Goal: Task Accomplishment & Management: Complete application form

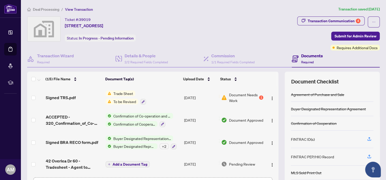
scroll to position [237, 0]
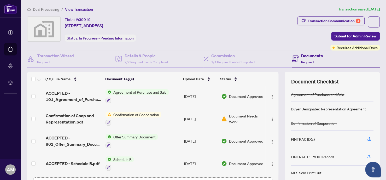
click at [38, 8] on span "Deal Processing" at bounding box center [46, 9] width 26 height 5
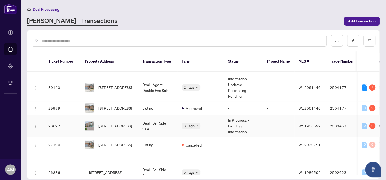
scroll to position [275, 0]
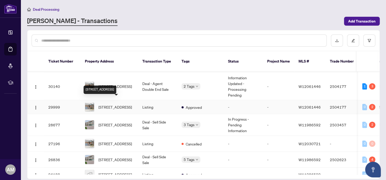
click at [104, 104] on span "[STREET_ADDRESS]" at bounding box center [115, 107] width 33 height 6
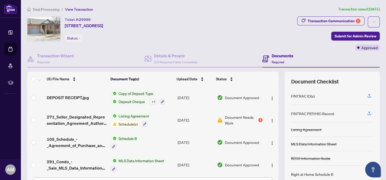
click at [44, 8] on span "Deal Processing" at bounding box center [46, 9] width 26 height 5
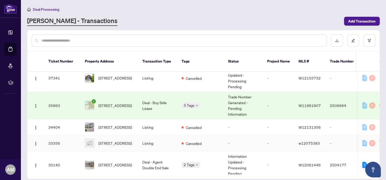
scroll to position [235, 0]
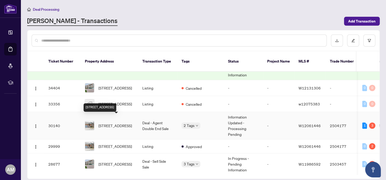
click at [109, 123] on span "[STREET_ADDRESS]" at bounding box center [115, 126] width 33 height 6
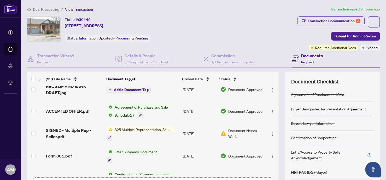
scroll to position [38, 0]
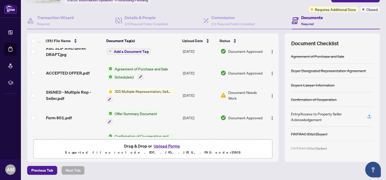
click at [164, 144] on button "Upload Forms" at bounding box center [167, 146] width 30 height 7
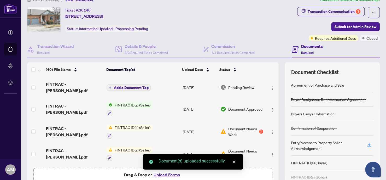
scroll to position [0, 0]
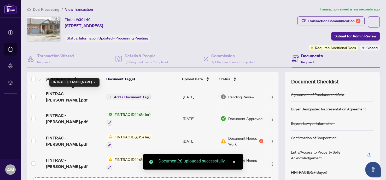
click at [62, 93] on span "FINTRAC - [PERSON_NAME].pdf" at bounding box center [74, 96] width 57 height 13
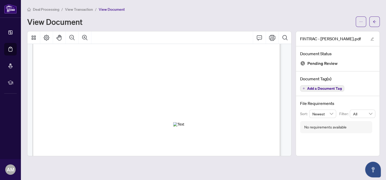
scroll to position [39, 0]
click at [376, 19] on span "button" at bounding box center [375, 22] width 4 height 8
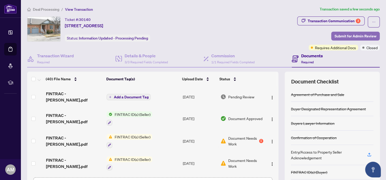
click at [336, 35] on span "Submit for Admin Review" at bounding box center [356, 36] width 42 height 8
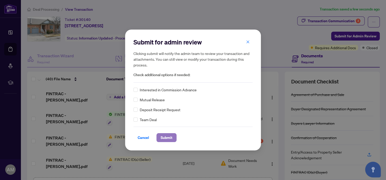
click at [168, 136] on span "Submit" at bounding box center [167, 137] width 12 height 8
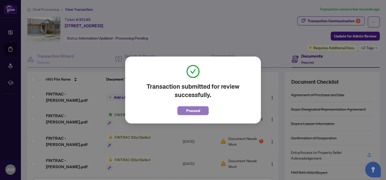
click at [186, 108] on button "Proceed" at bounding box center [193, 110] width 31 height 9
